Goal: Find specific page/section: Find specific page/section

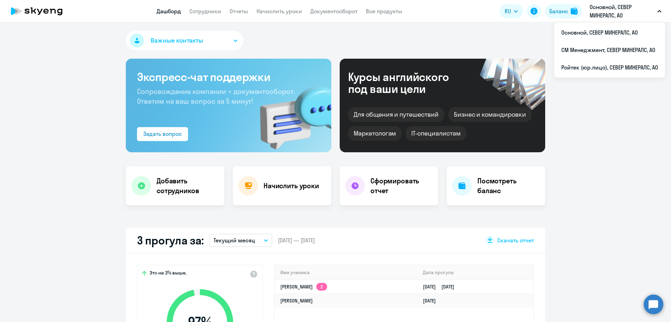
select select "30"
click at [599, 44] on li "СМ Менеджмент, СЕВЕР МИНЕРАЛС, АО" at bounding box center [609, 49] width 111 height 17
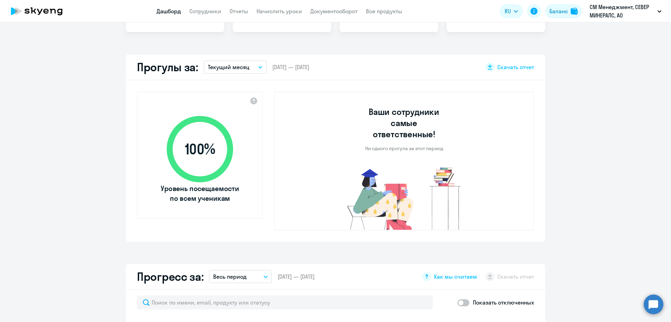
select select "30"
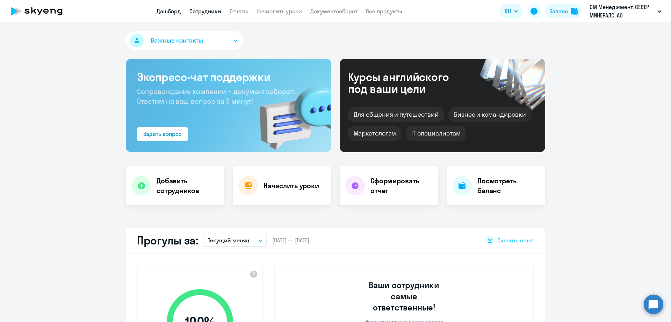
click at [201, 11] on link "Сотрудники" at bounding box center [205, 11] width 32 height 7
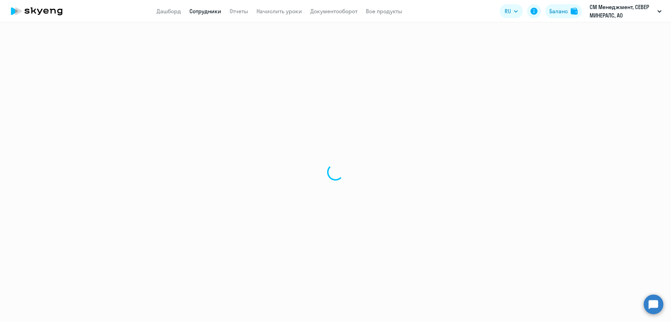
select select "30"
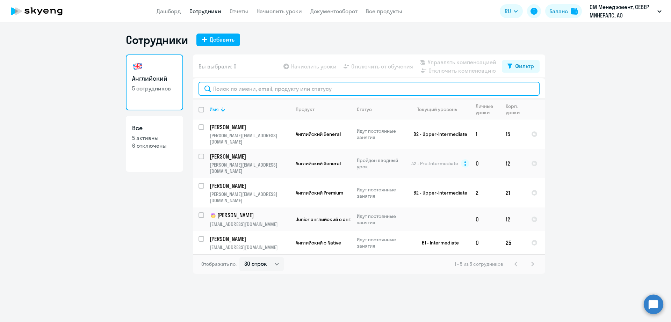
click at [263, 91] on input "text" at bounding box center [368, 89] width 341 height 14
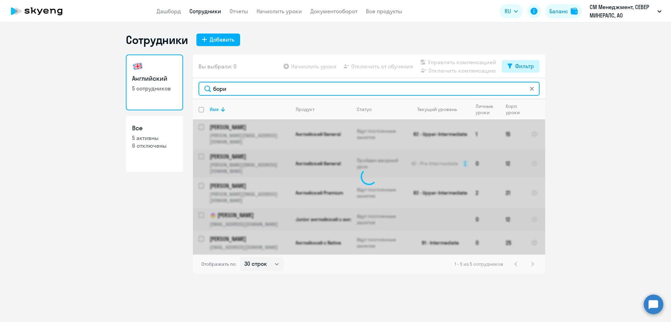
type input "бори"
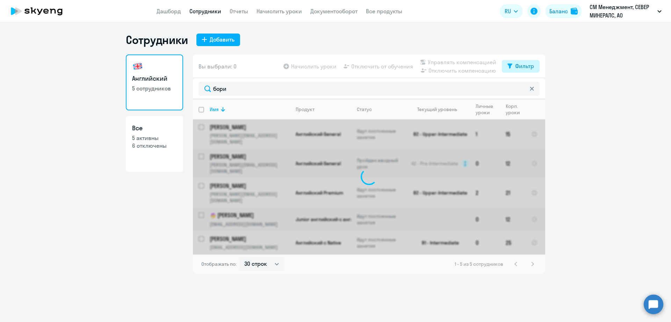
click at [513, 68] on button "Фильтр" at bounding box center [521, 66] width 38 height 13
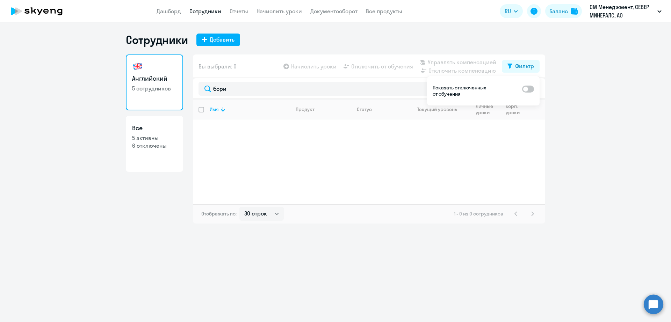
click at [528, 87] on span at bounding box center [528, 89] width 12 height 7
click at [522, 89] on input "checkbox" at bounding box center [522, 89] width 0 height 0
checkbox input "true"
